Goal: Transaction & Acquisition: Purchase product/service

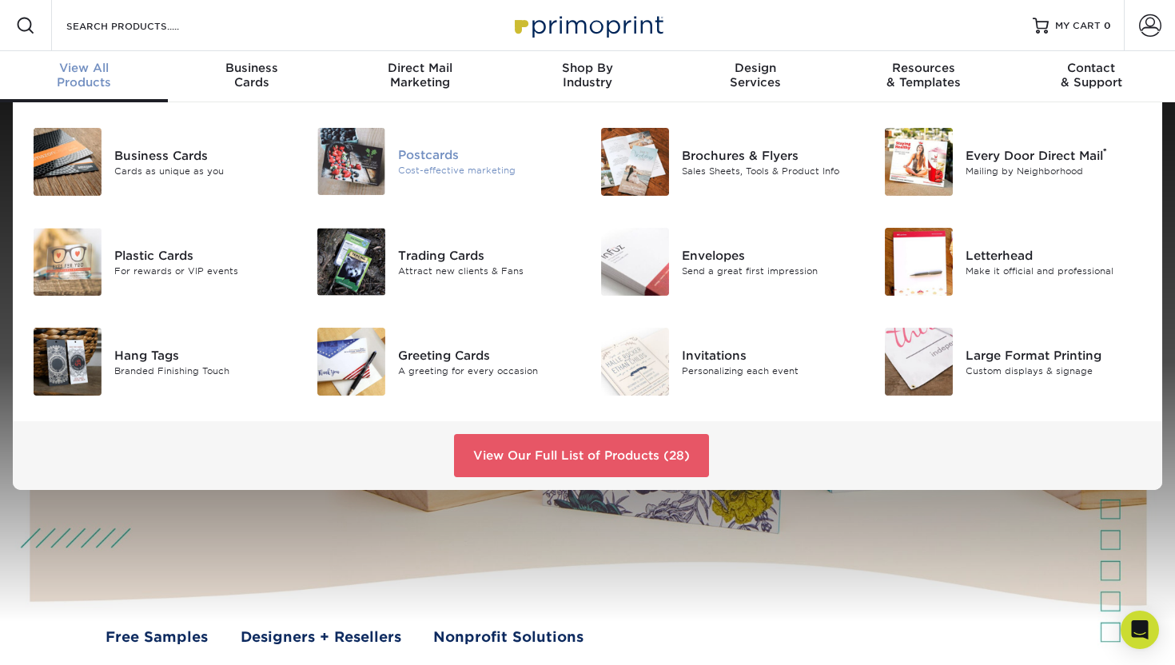
click at [357, 166] on img at bounding box center [351, 161] width 68 height 67
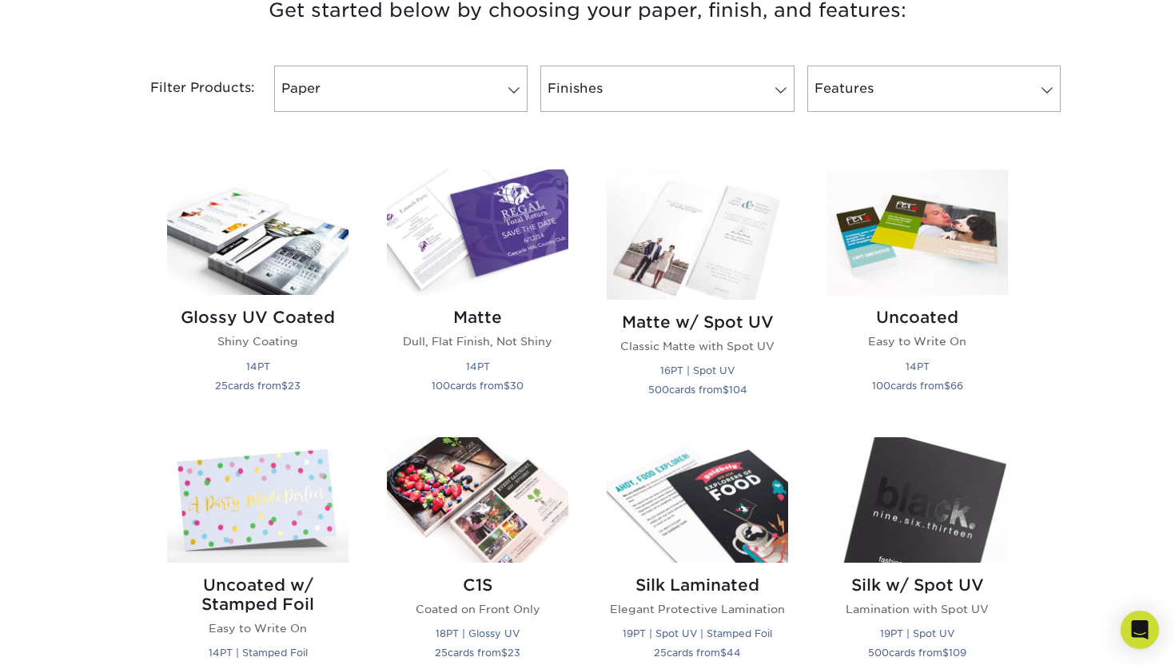
scroll to position [640, 0]
click at [524, 202] on img at bounding box center [478, 232] width 182 height 126
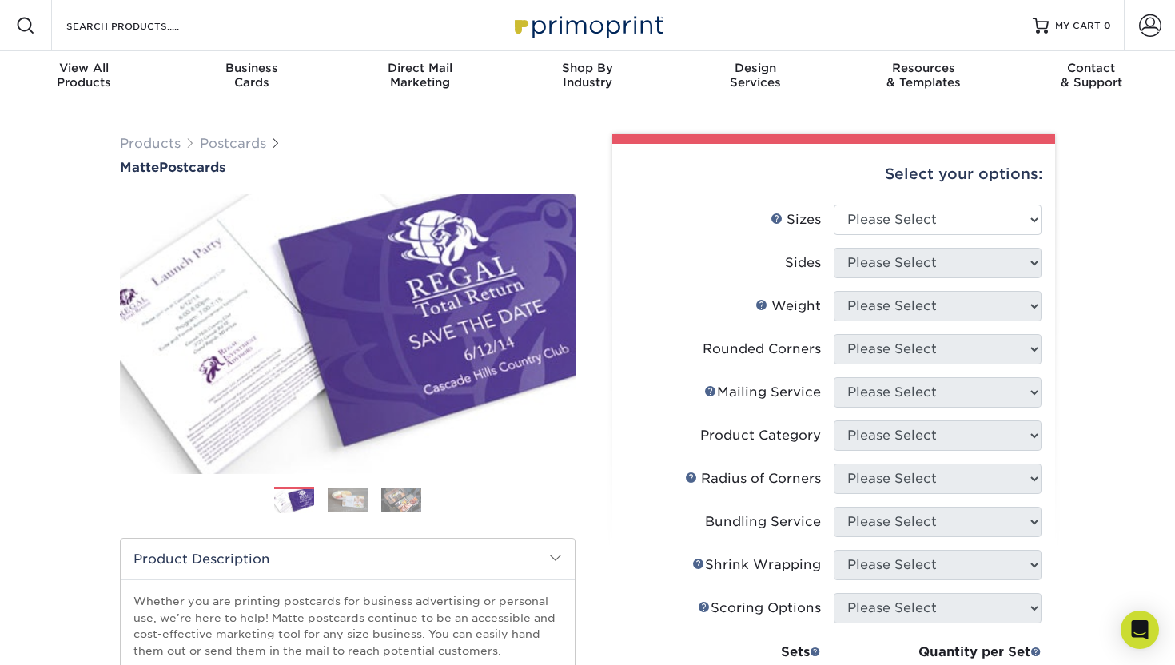
click at [340, 499] on img at bounding box center [348, 500] width 40 height 25
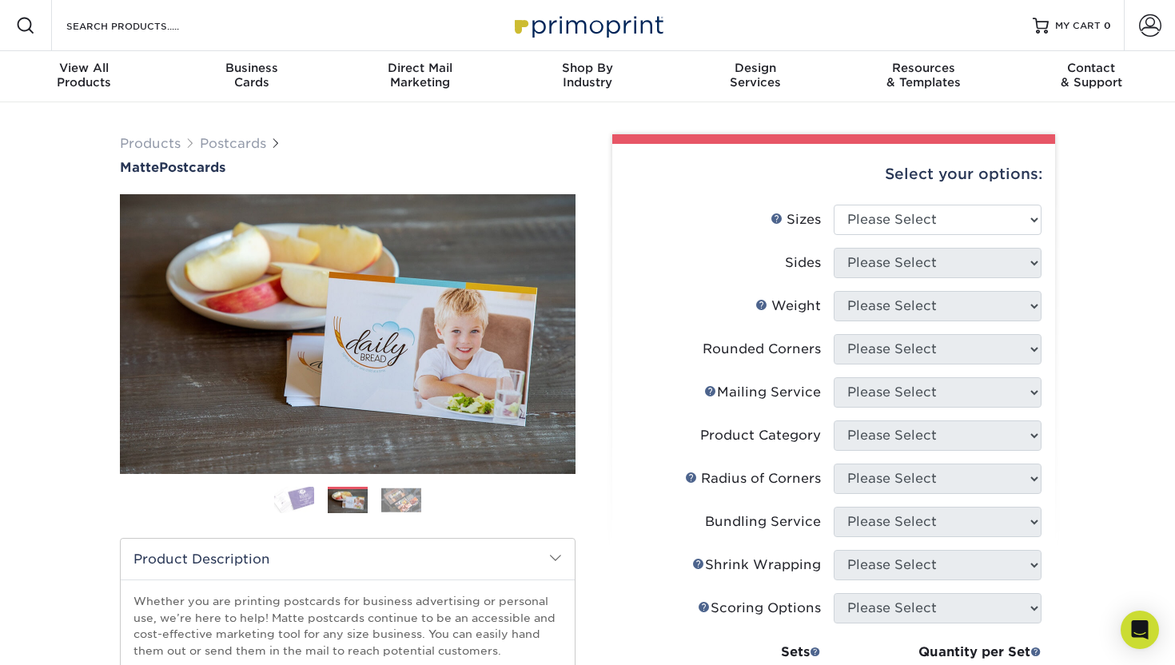
click at [384, 503] on img at bounding box center [401, 500] width 40 height 25
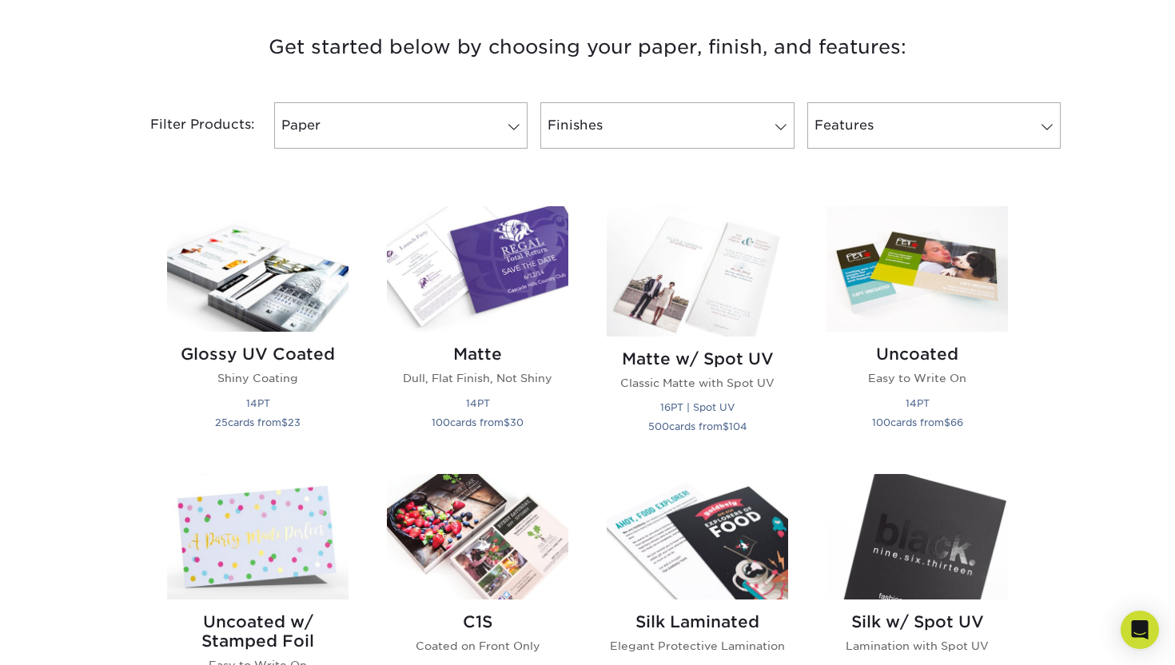
scroll to position [624, 0]
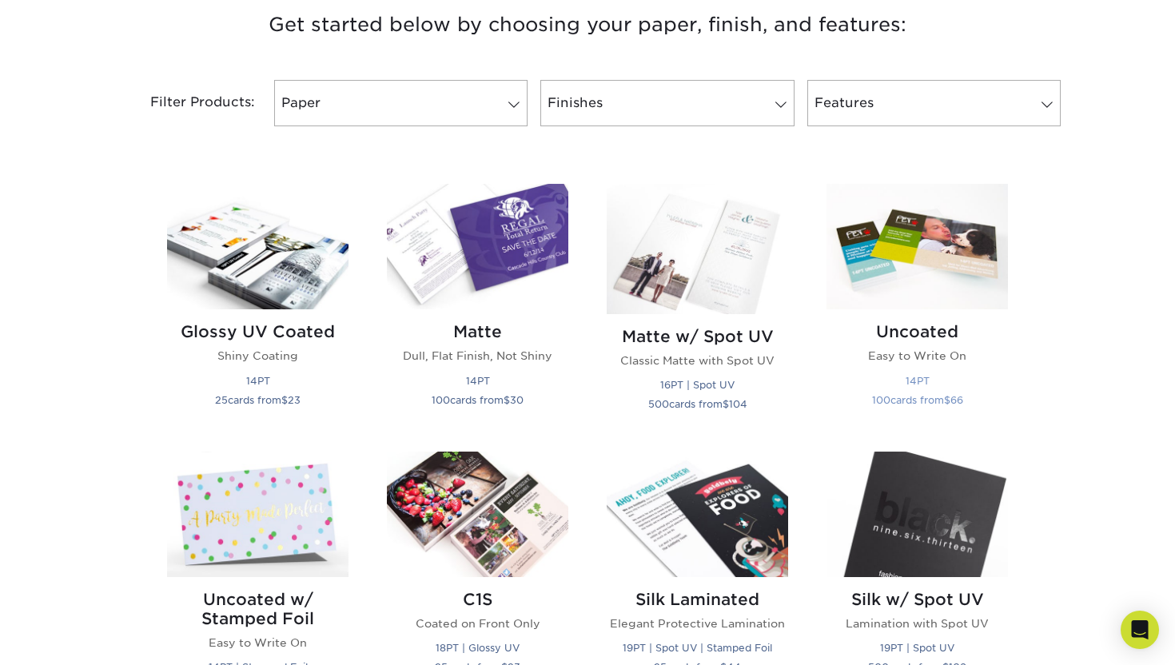
click at [892, 277] on img at bounding box center [918, 247] width 182 height 126
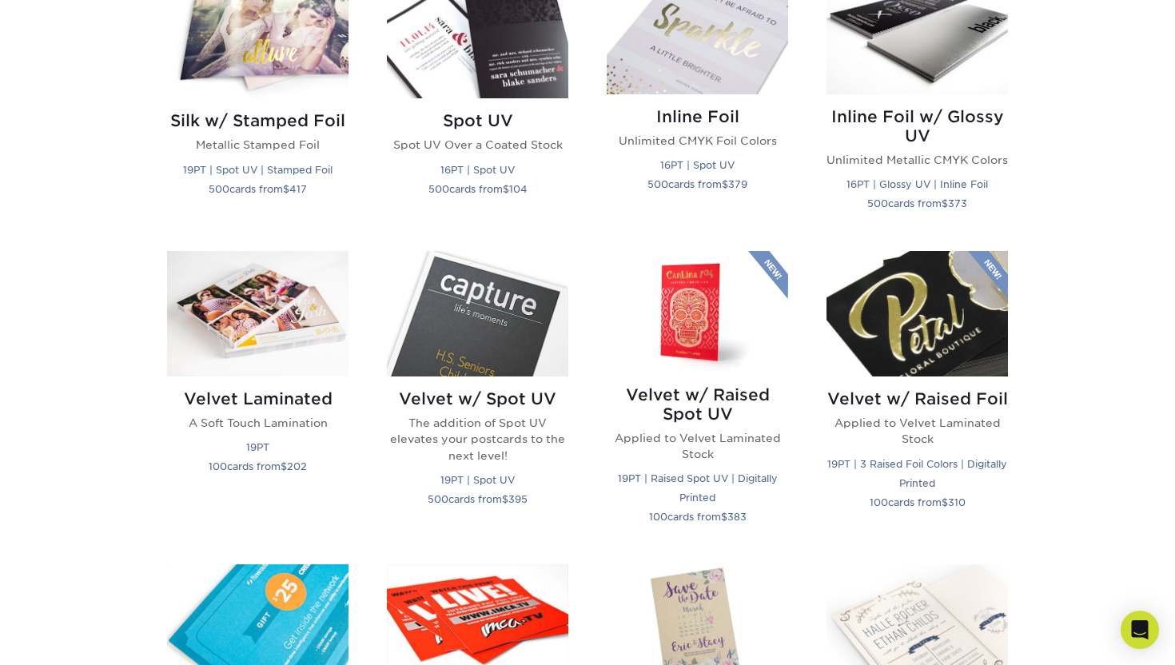
scroll to position [1640, 0]
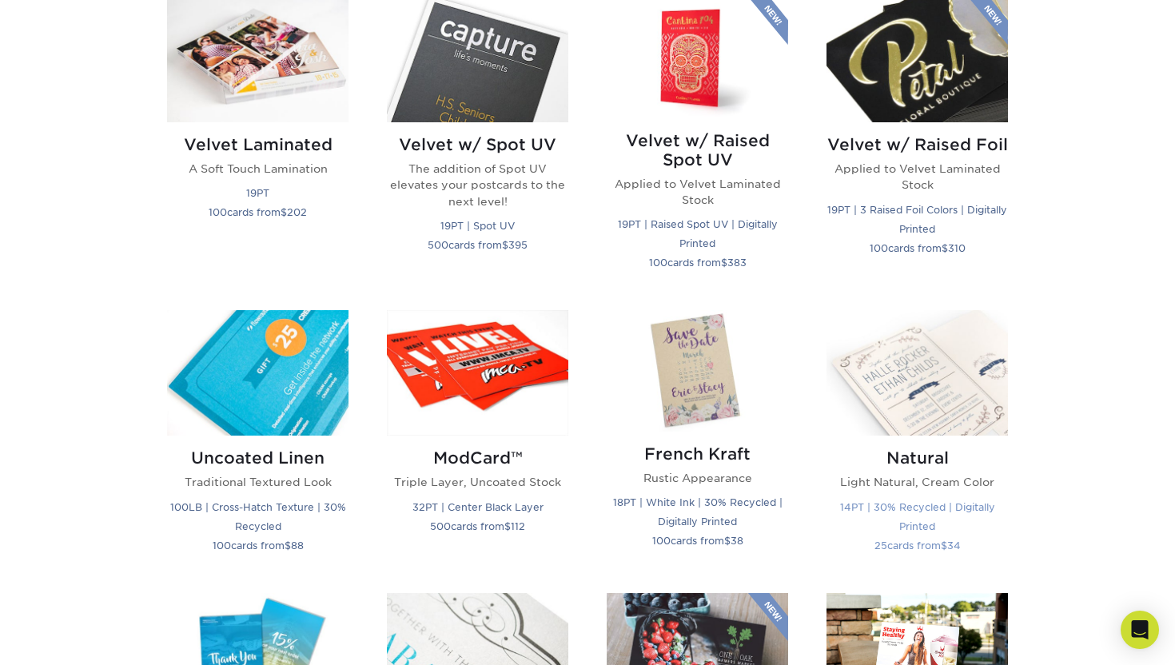
click at [876, 393] on img at bounding box center [918, 373] width 182 height 126
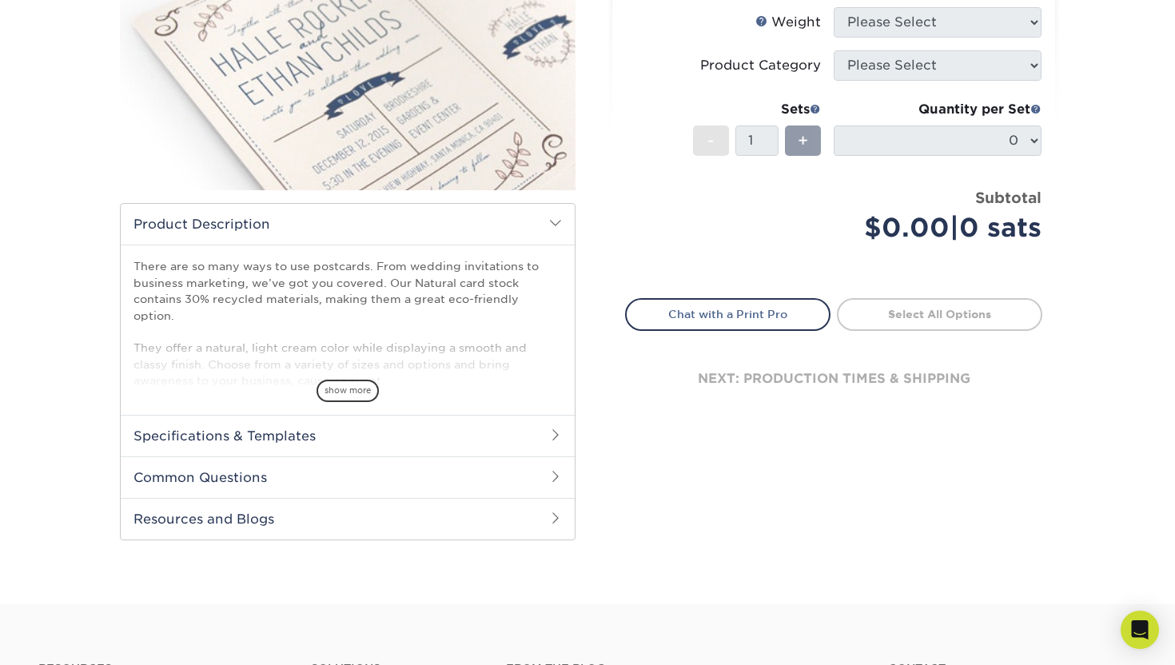
scroll to position [317, 0]
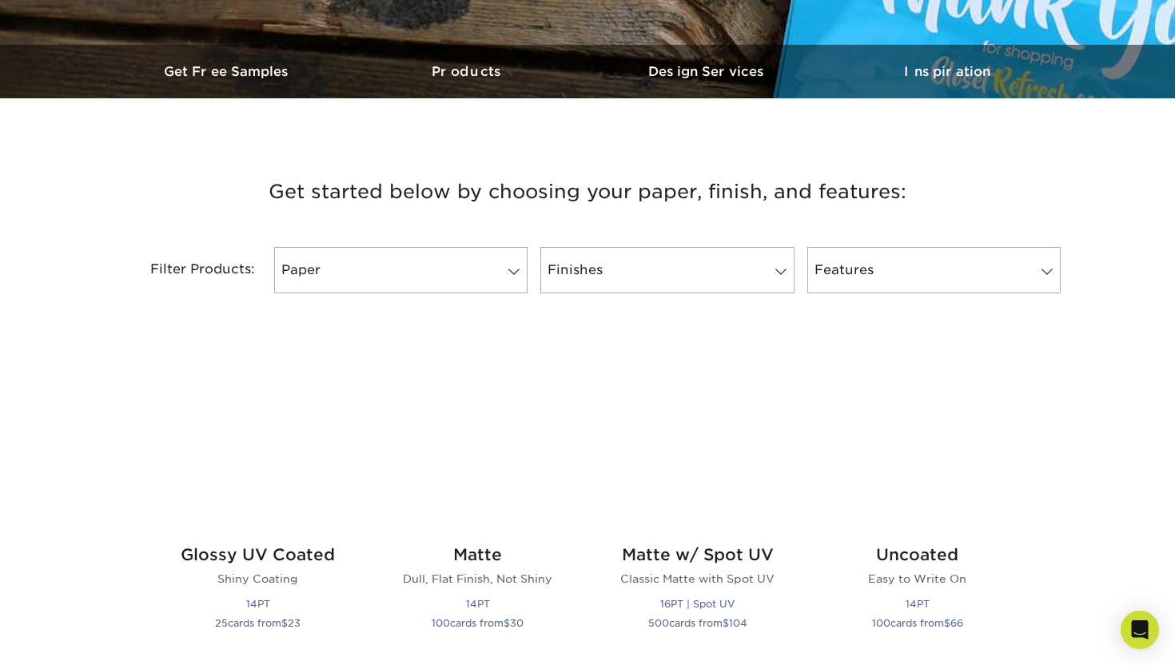
scroll to position [571, 0]
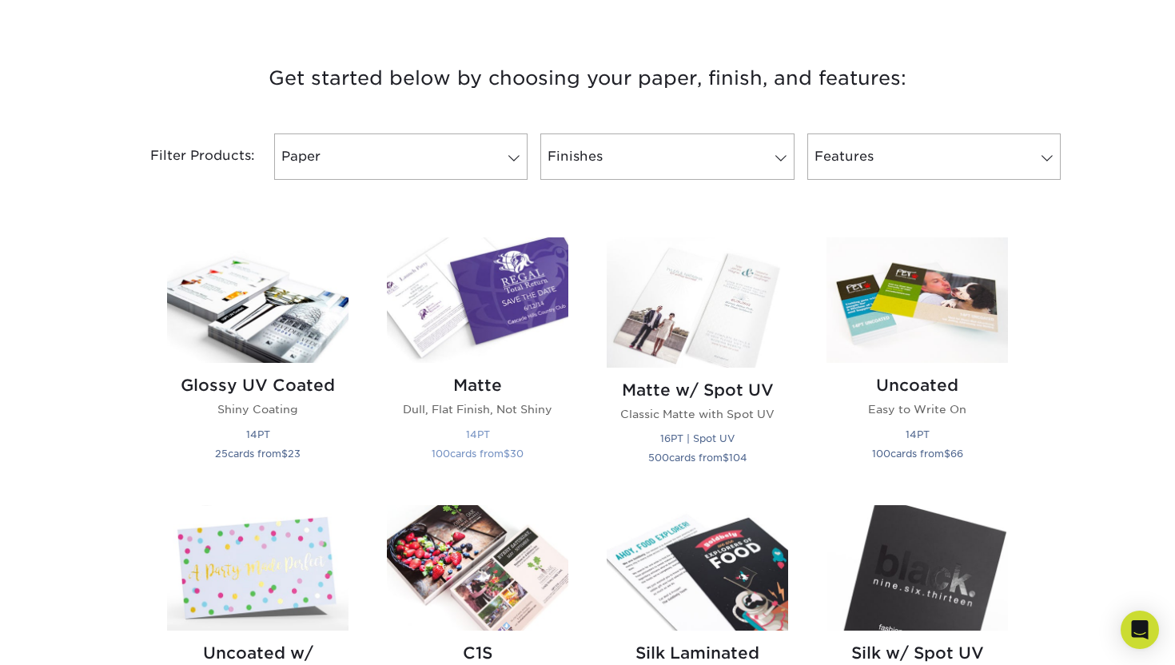
click at [473, 307] on img at bounding box center [478, 300] width 182 height 126
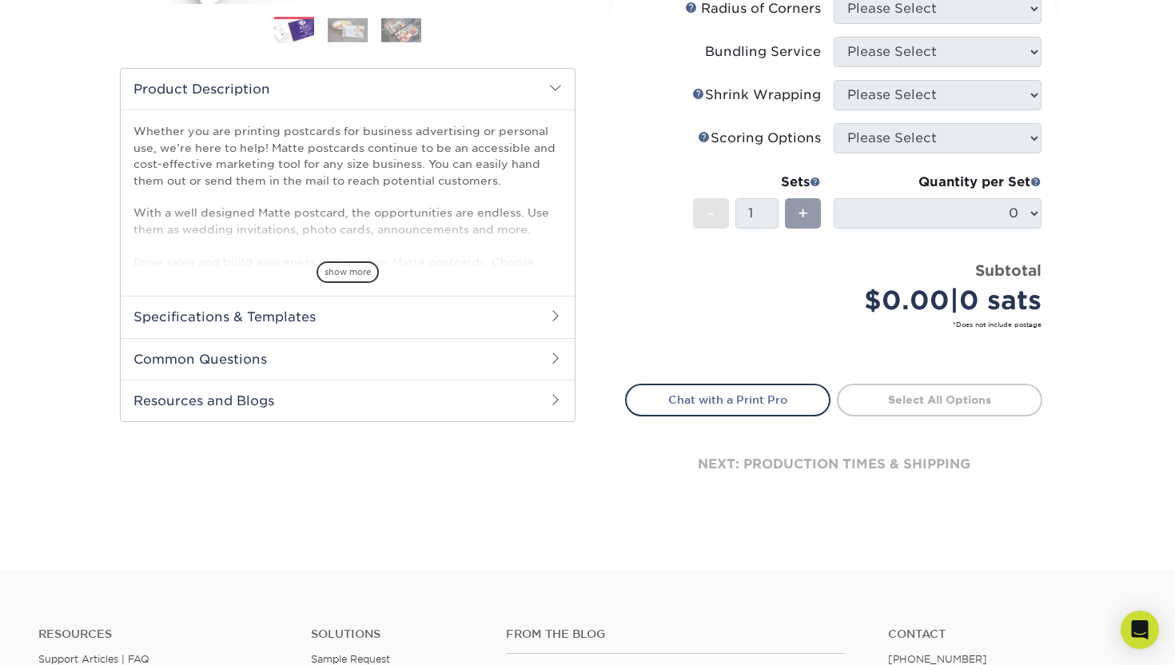
scroll to position [471, 0]
click at [409, 326] on h2 "Specifications & Templates" at bounding box center [348, 316] width 454 height 42
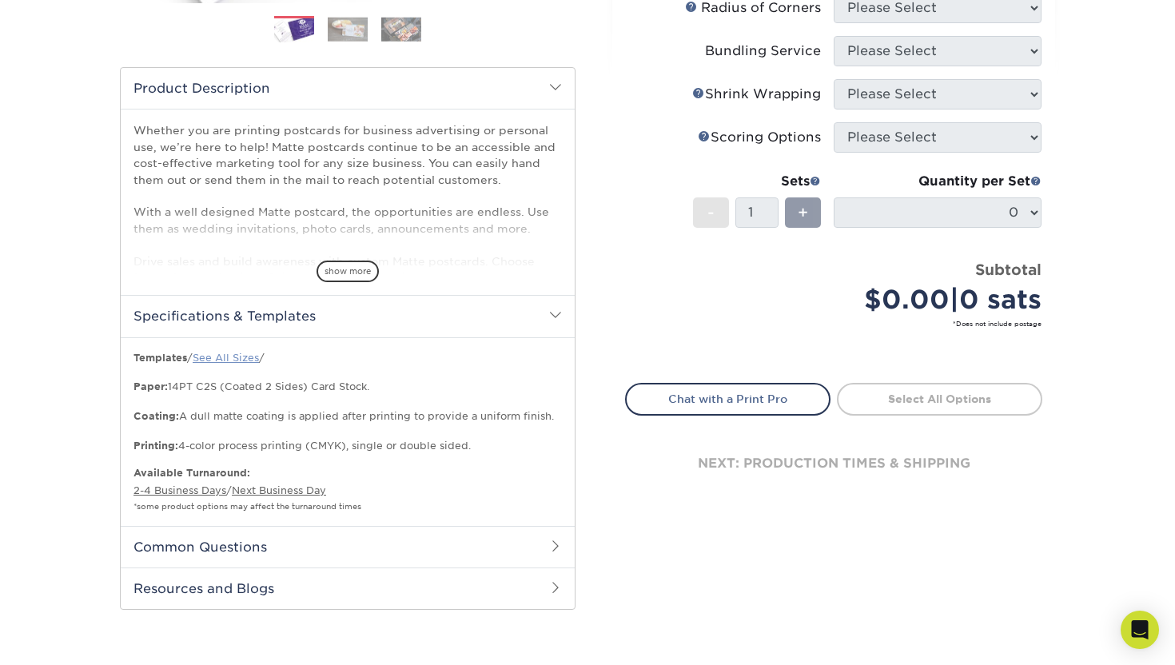
click at [218, 355] on link "See All Sizes" at bounding box center [226, 358] width 66 height 12
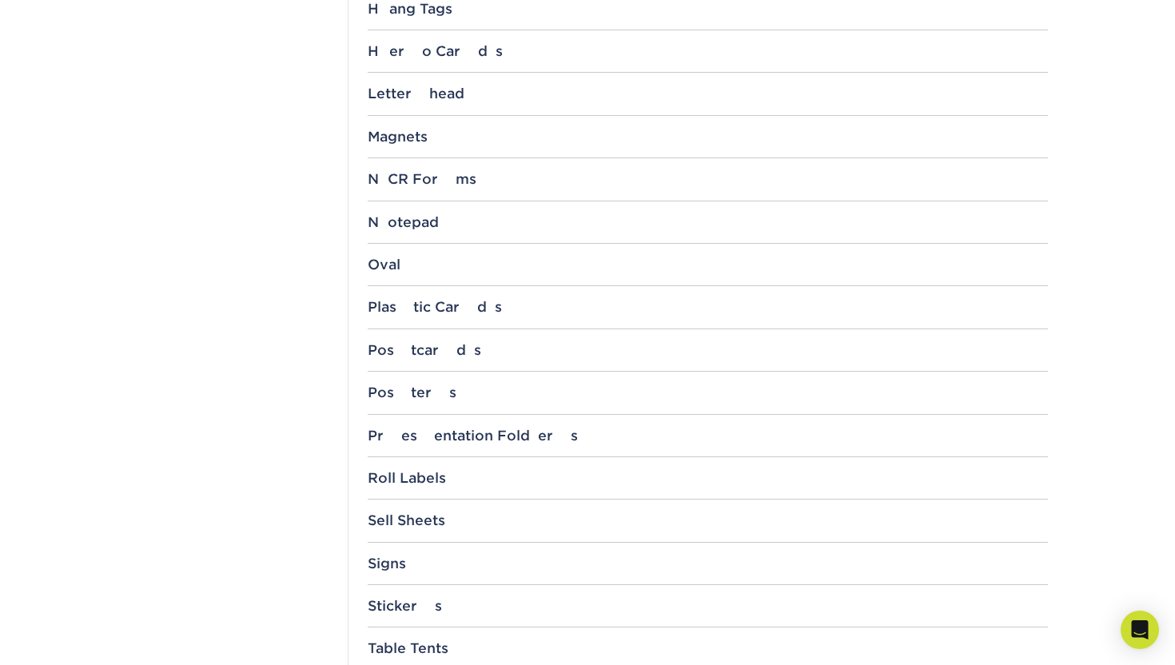
scroll to position [1426, 0]
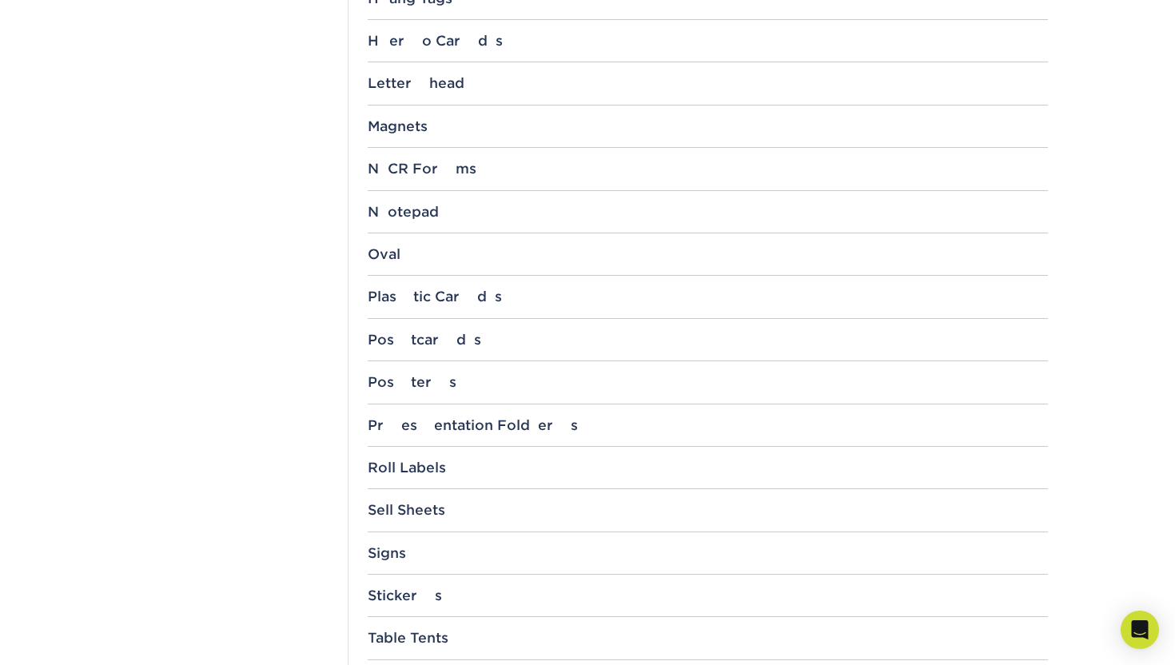
click at [393, 349] on div "Postcards 1.5" x 7" 2" x 4" 2" x 6" 2" x 8" 3" x 3" 3.5" x 3.5" 3.5" x 4" 3.5" …" at bounding box center [708, 347] width 680 height 30
click at [393, 341] on div "Postcards" at bounding box center [708, 340] width 680 height 16
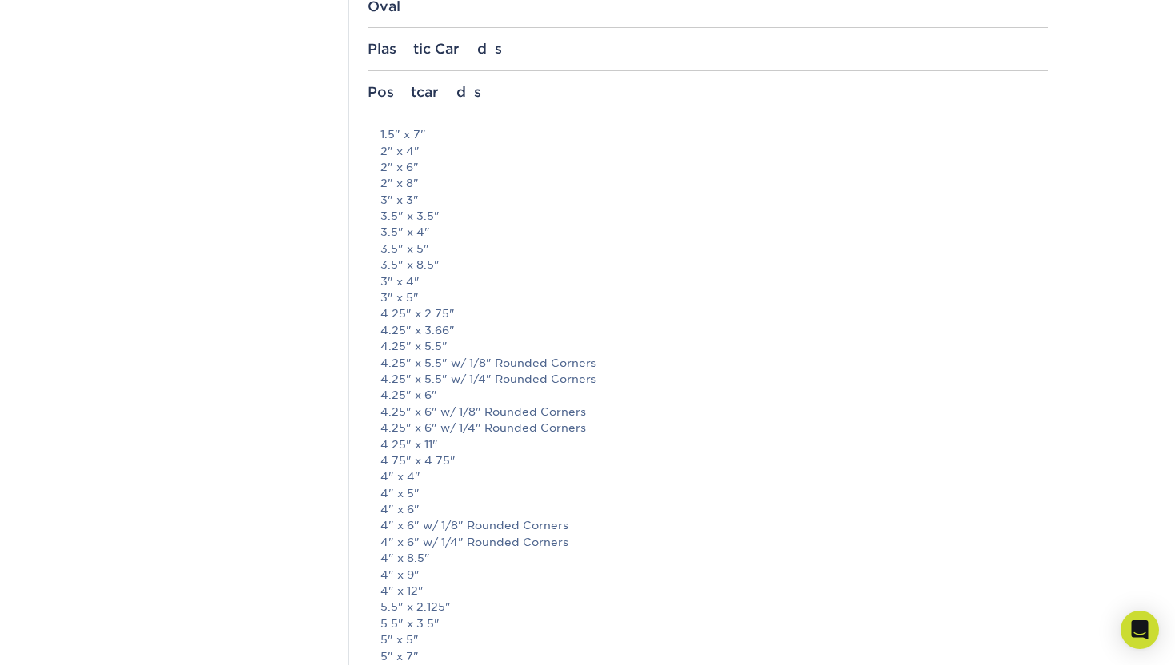
scroll to position [1678, 0]
click at [398, 505] on link "4" x 6"" at bounding box center [400, 504] width 39 height 13
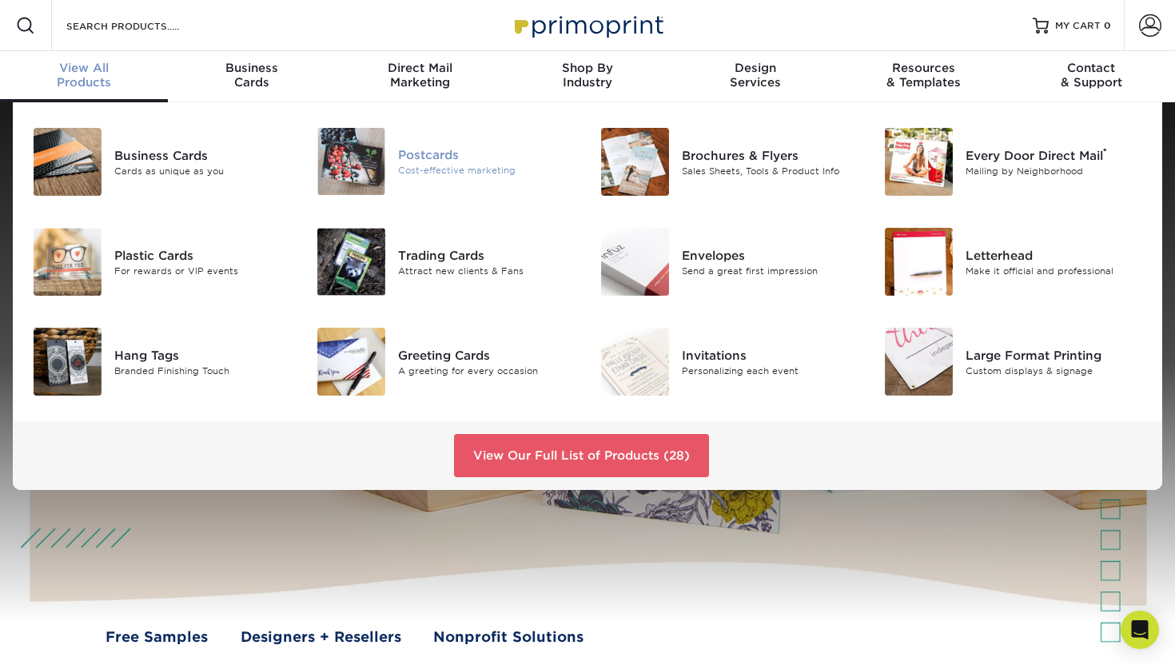
click at [397, 165] on div at bounding box center [351, 161] width 94 height 67
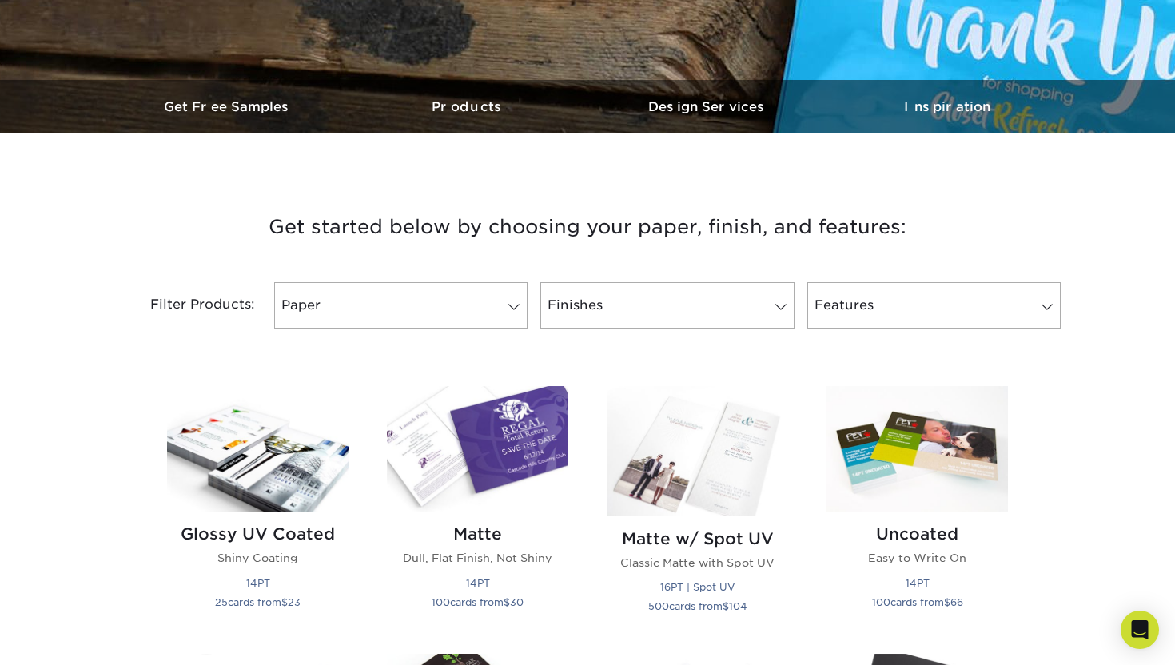
scroll to position [497, 0]
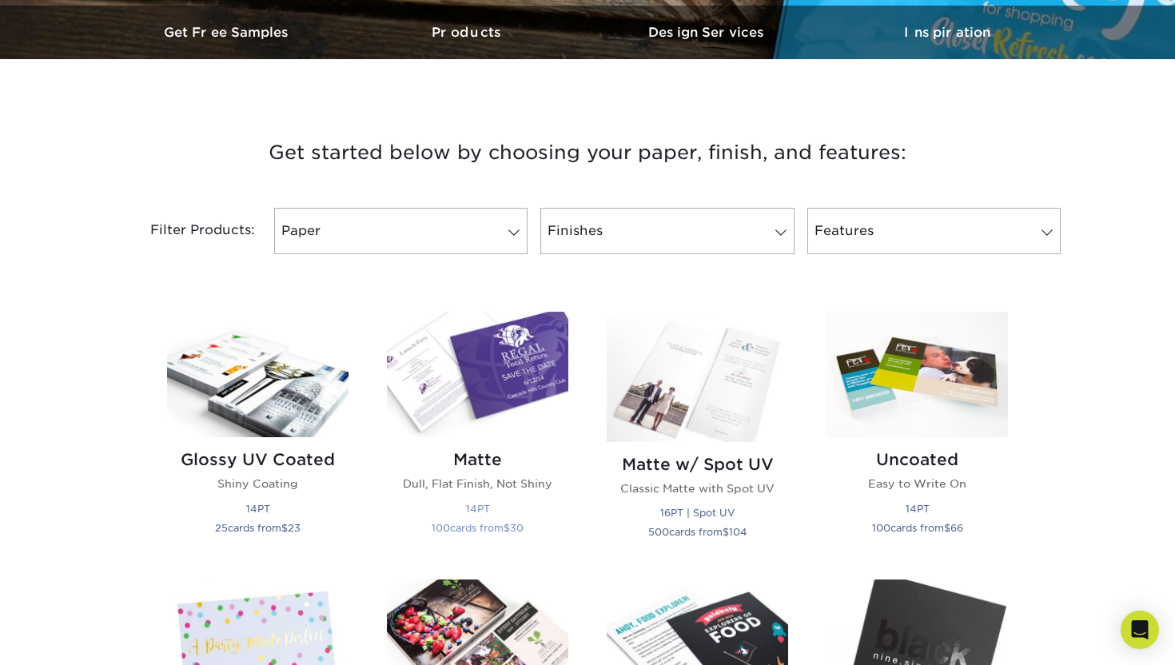
click at [462, 342] on img at bounding box center [478, 375] width 182 height 126
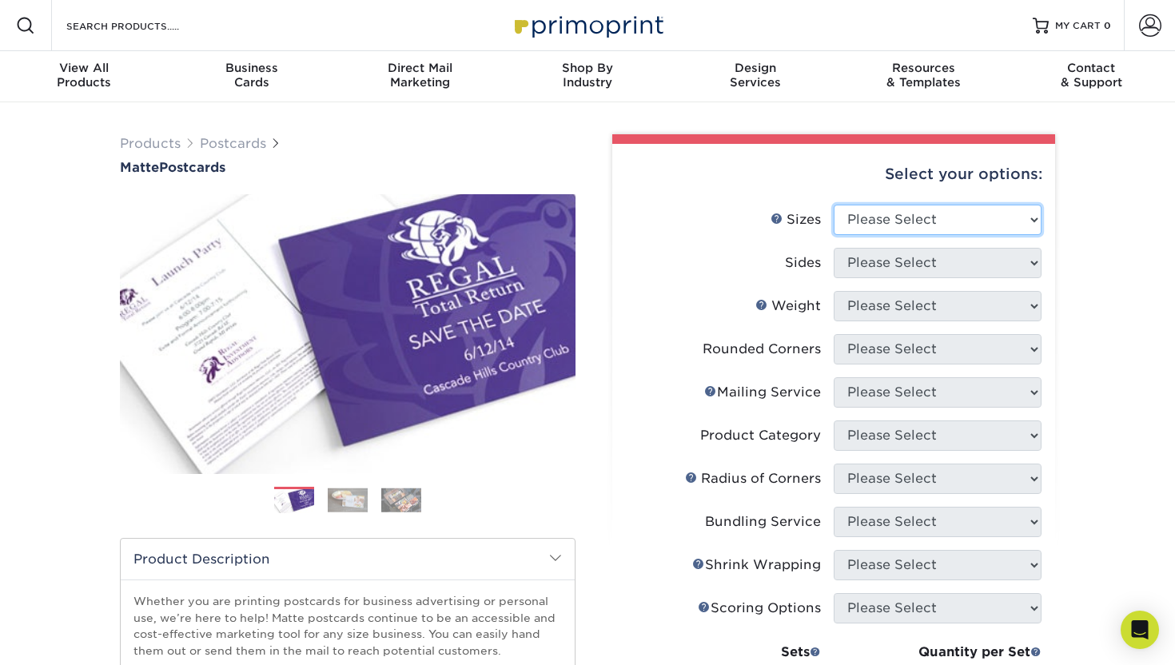
click at [872, 213] on select "Please Select 1.5" x 7" 2" x 4" 2" x 6" 2" x 7" 2" x 8" 2.12" x 5.5" 2.125" x 5…" at bounding box center [938, 220] width 208 height 30
click at [885, 218] on select "Please Select 1.5" x 7" 2" x 4" 2" x 6" 2" x 7" 2" x 8" 2.12" x 5.5" 2.125" x 5…" at bounding box center [938, 220] width 208 height 30
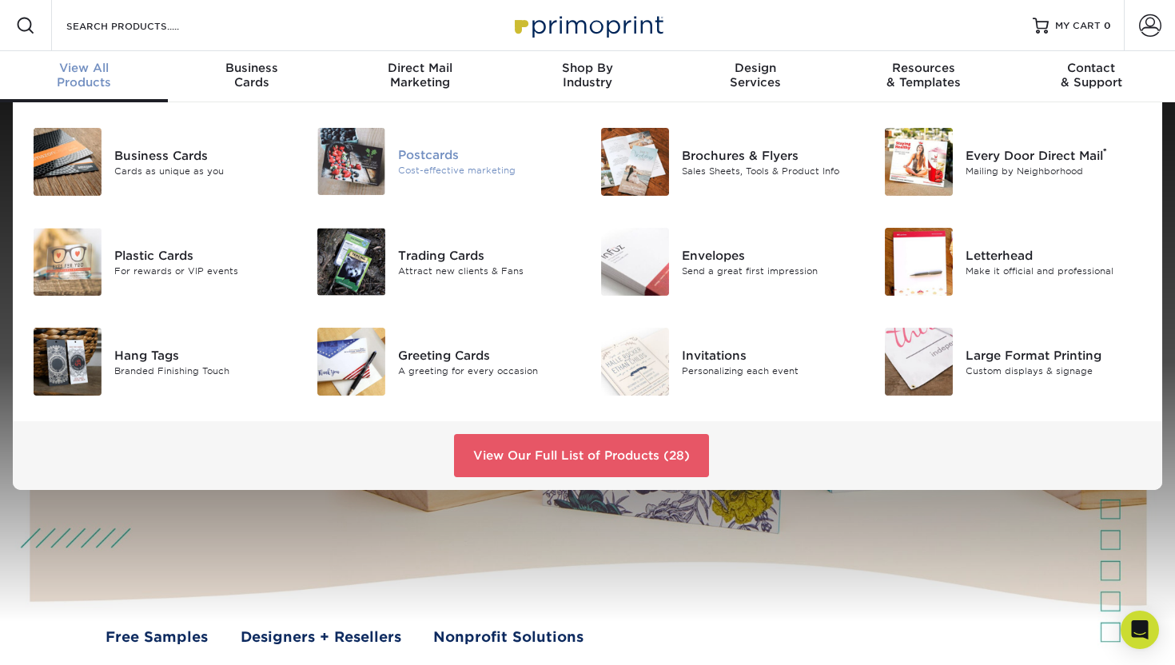
click at [393, 169] on div at bounding box center [351, 161] width 94 height 67
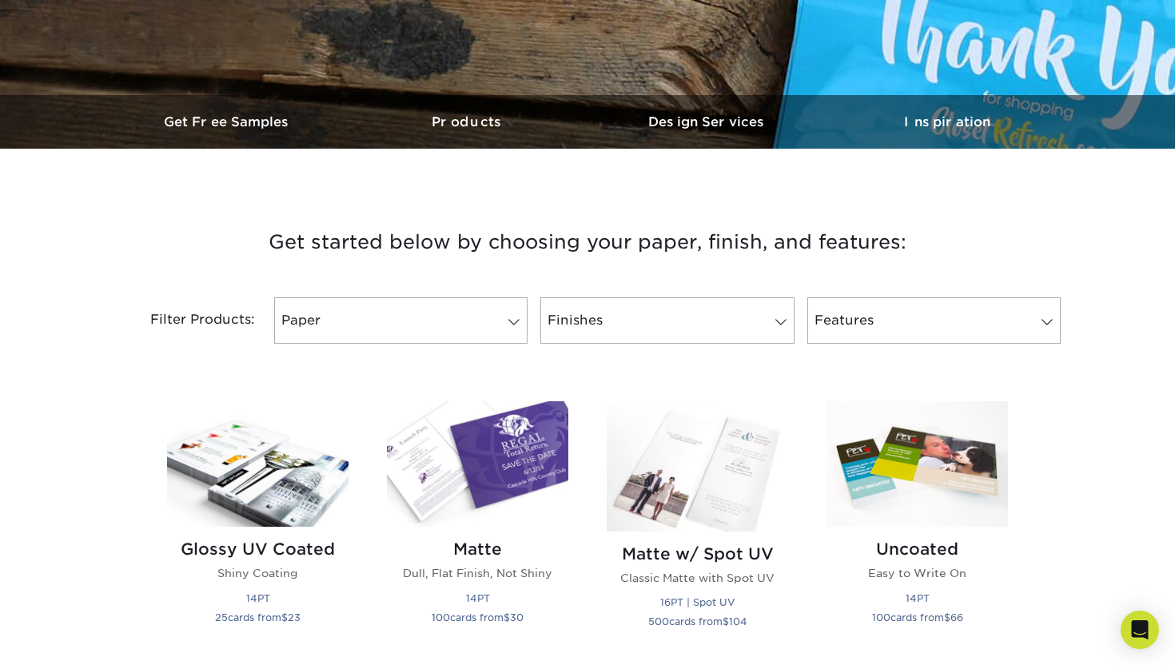
scroll to position [542, 0]
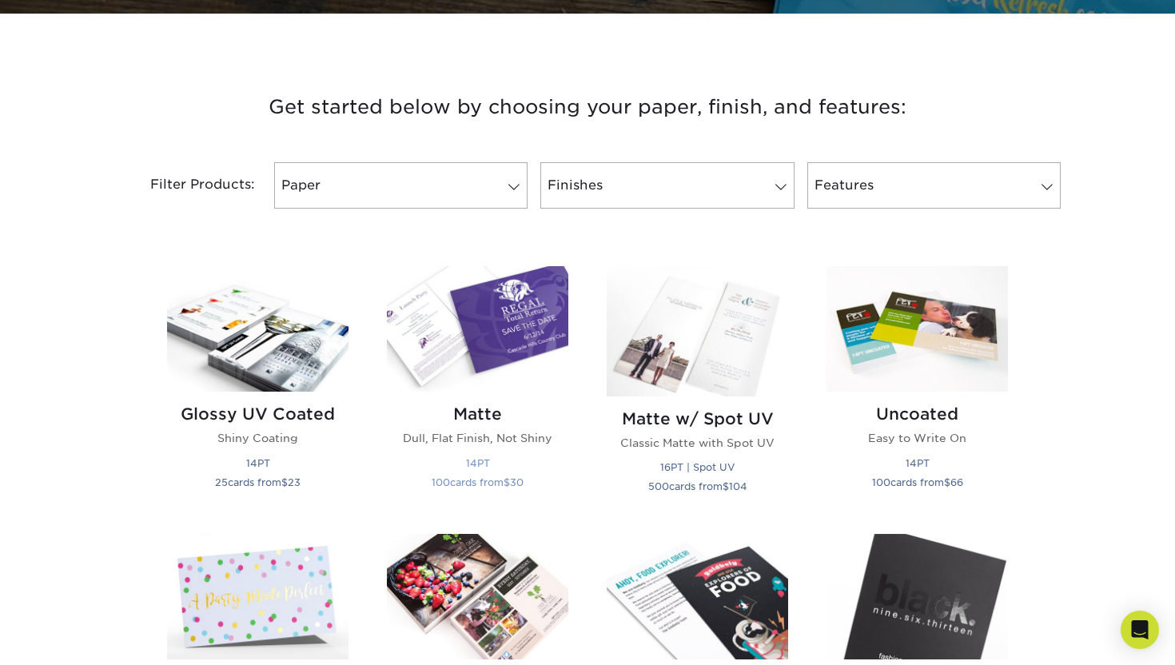
click at [516, 369] on img at bounding box center [478, 329] width 182 height 126
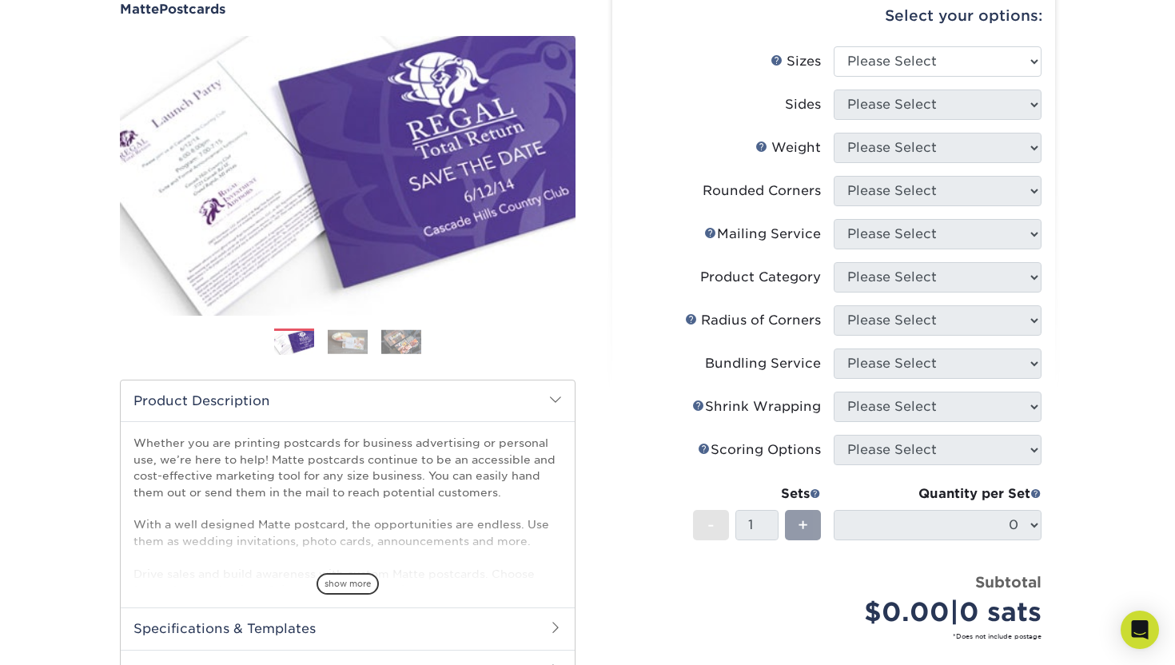
scroll to position [112, 0]
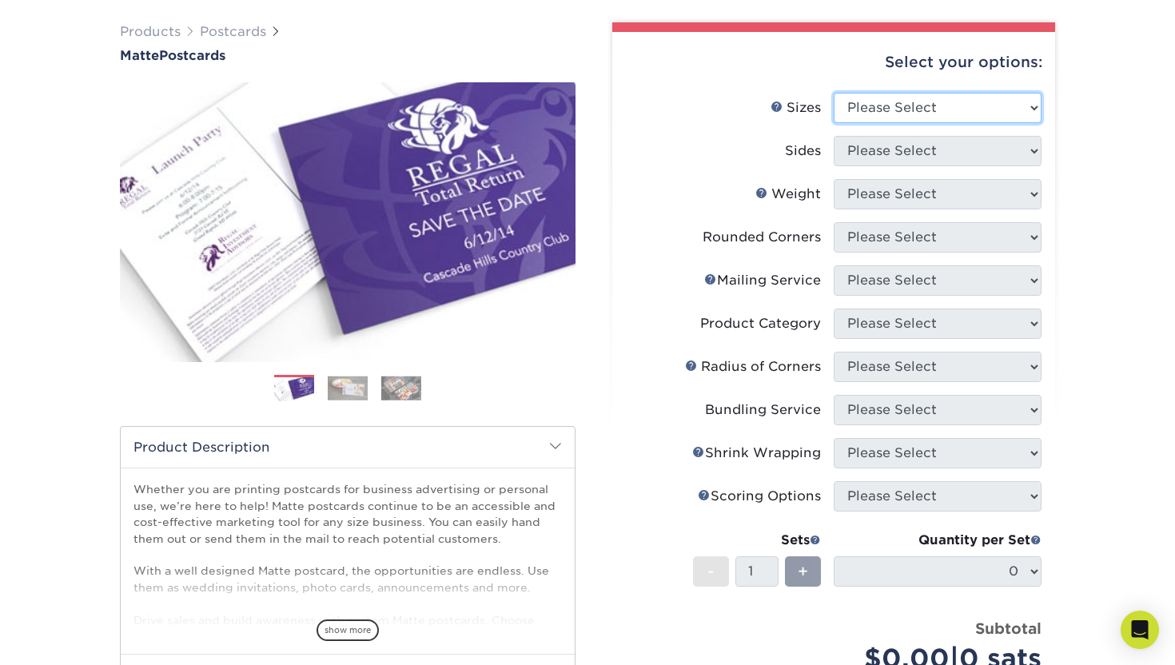
click at [858, 102] on select "Please Select 1.5" x 7" 2" x 4" 2" x 6" 2" x 7" 2" x 8" 2.12" x 5.5" 2.125" x 5…" at bounding box center [938, 108] width 208 height 30
click at [852, 105] on select "Please Select 1.5" x 7" 2" x 4" 2" x 6" 2" x 7" 2" x 8" 2.12" x 5.5" 2.125" x 5…" at bounding box center [938, 108] width 208 height 30
select select "4.00x5.00"
click at [834, 93] on select "Please Select 1.5" x 7" 2" x 4" 2" x 6" 2" x 7" 2" x 8" 2.12" x 5.5" 2.125" x 5…" at bounding box center [938, 108] width 208 height 30
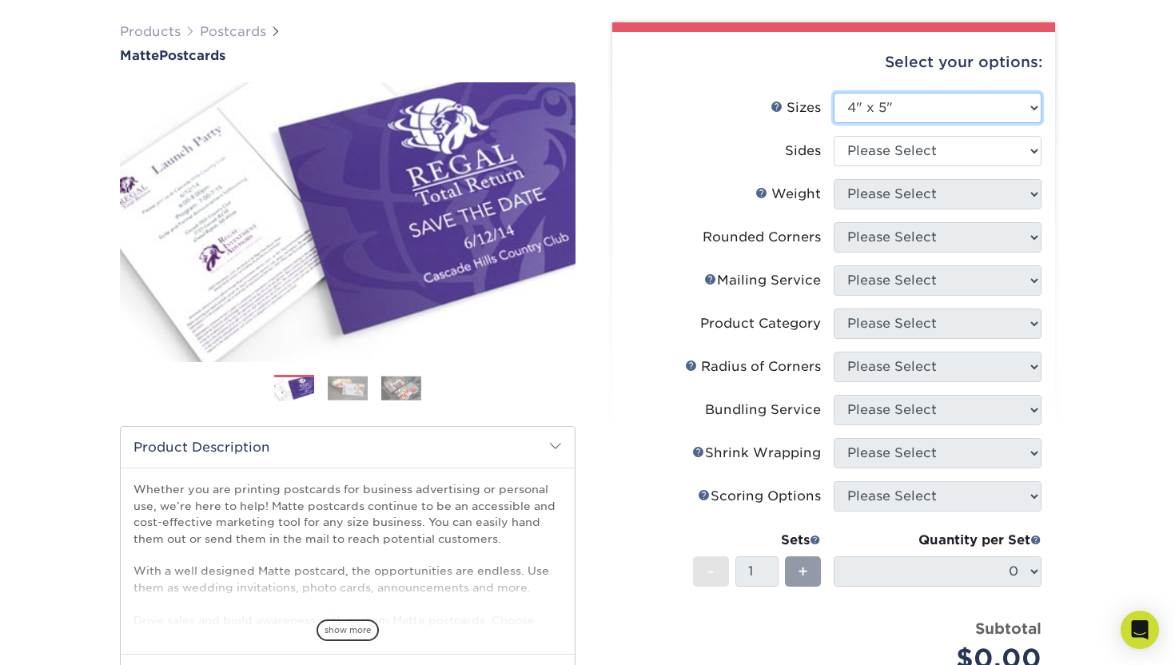
click at [866, 122] on select "Please Select 1.5" x 7" 2" x 4" 2" x 6" 2" x 7" 2" x 8" 2.12" x 5.5" 2.125" x 5…" at bounding box center [938, 108] width 208 height 30
click at [866, 114] on select "Please Select 1.5" x 7" 2" x 4" 2" x 6" 2" x 7" 2" x 8" 2.12" x 5.5" 2.125" x 5…" at bounding box center [938, 108] width 208 height 30
click at [852, 106] on select "Please Select 1.5" x 7" 2" x 4" 2" x 6" 2" x 7" 2" x 8" 2.12" x 5.5" 2.125" x 5…" at bounding box center [938, 108] width 208 height 30
